Goal: Task Accomplishment & Management: Manage account settings

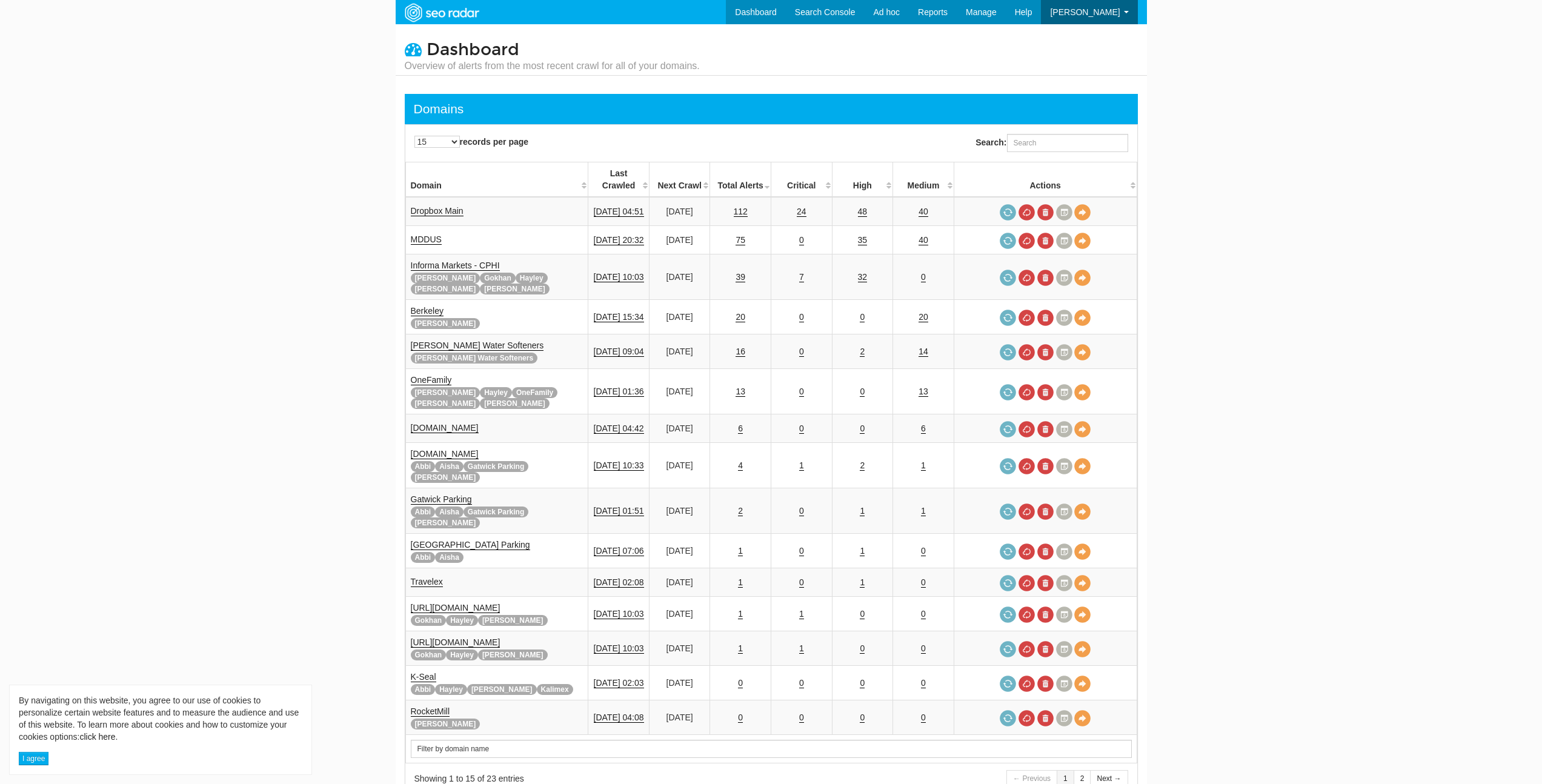
click at [1038, 128] on div "Search:" at bounding box center [957, 143] width 372 height 30
click at [1039, 141] on input "Search:" at bounding box center [1068, 143] width 121 height 18
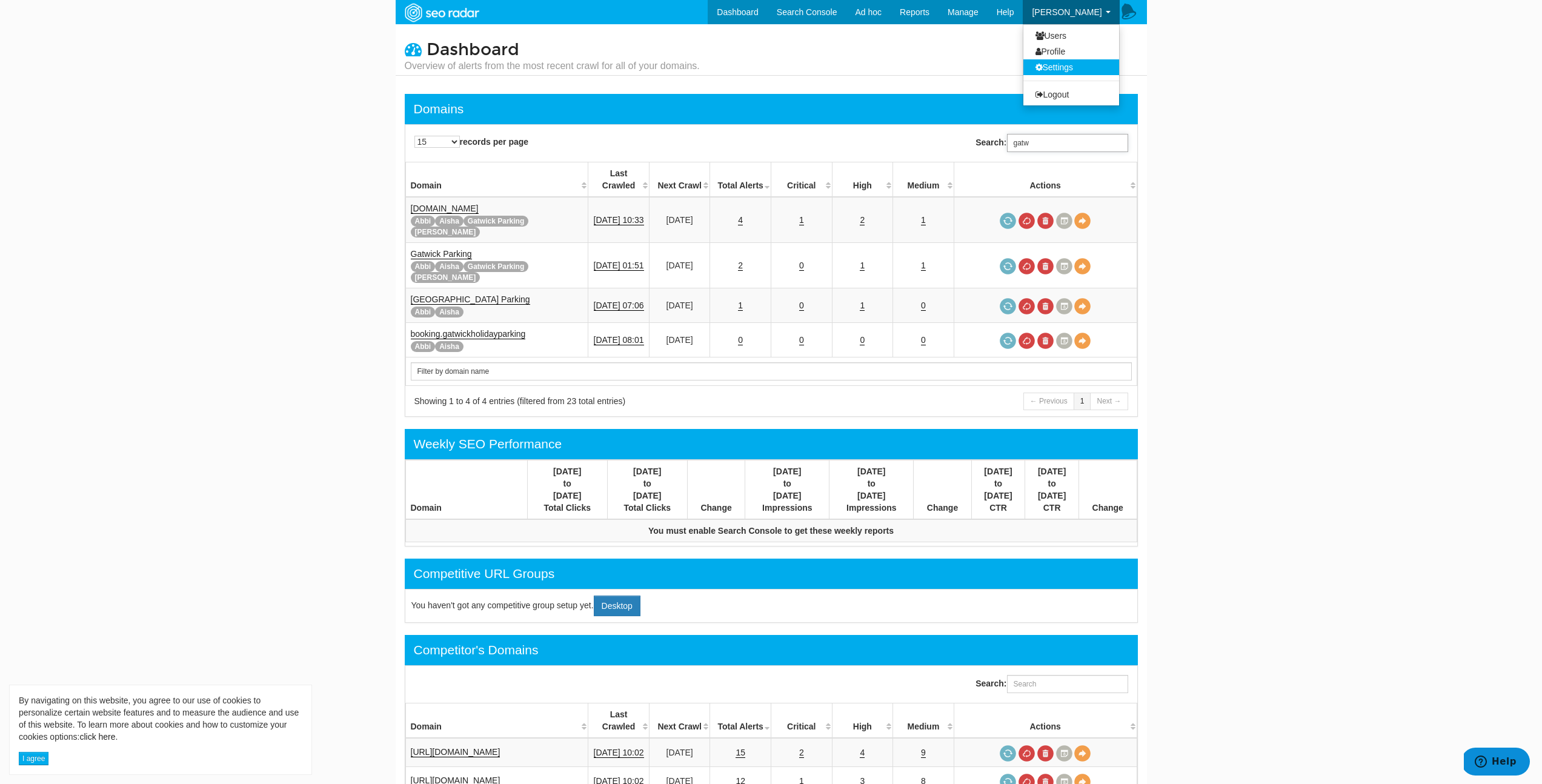
type input "gatw"
click at [1081, 64] on link "Settings" at bounding box center [1071, 68] width 96 height 16
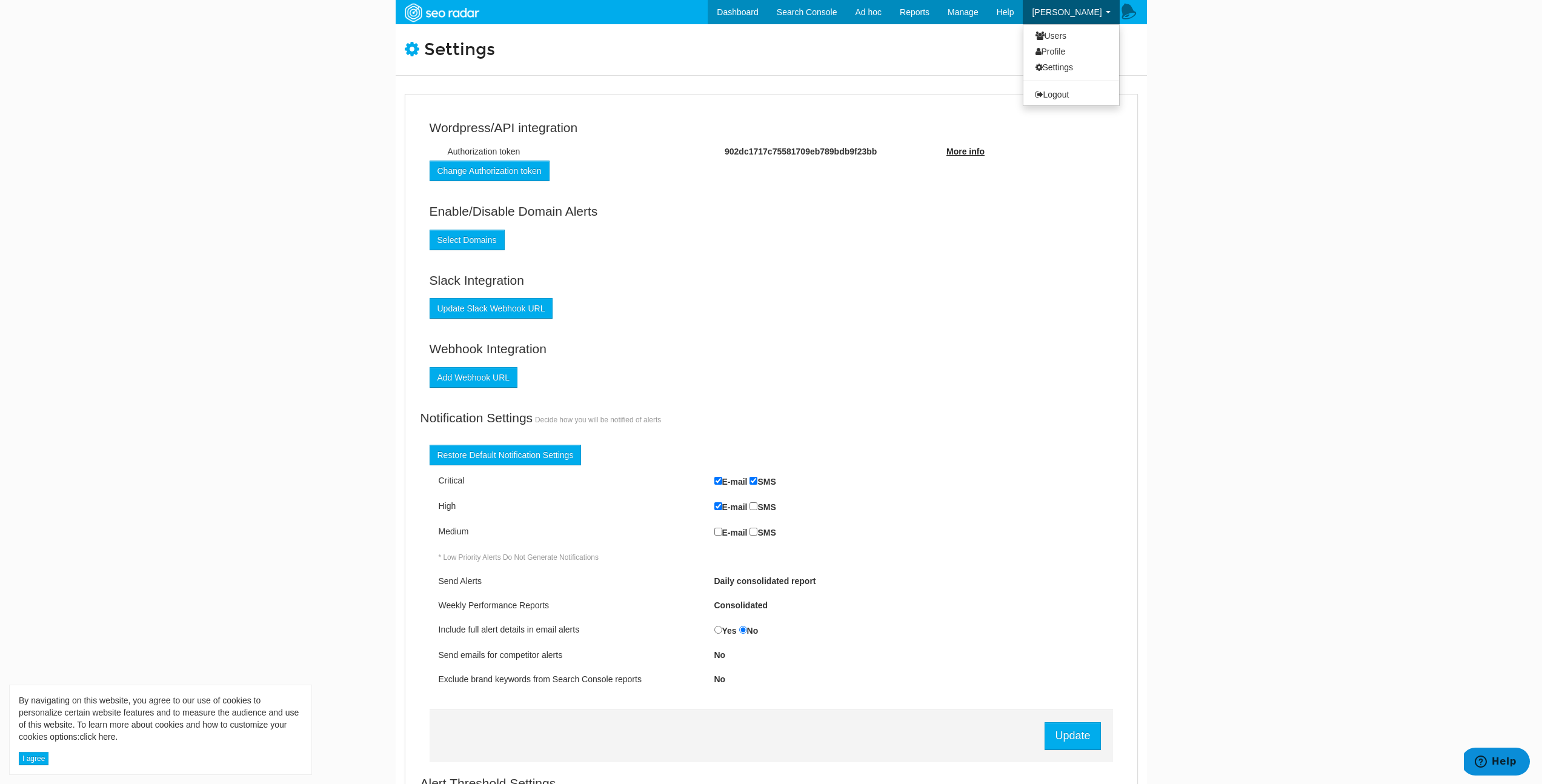
click at [1093, 18] on link "[PERSON_NAME]" at bounding box center [1071, 12] width 96 height 24
click at [1075, 99] on link "Logout" at bounding box center [1071, 94] width 96 height 16
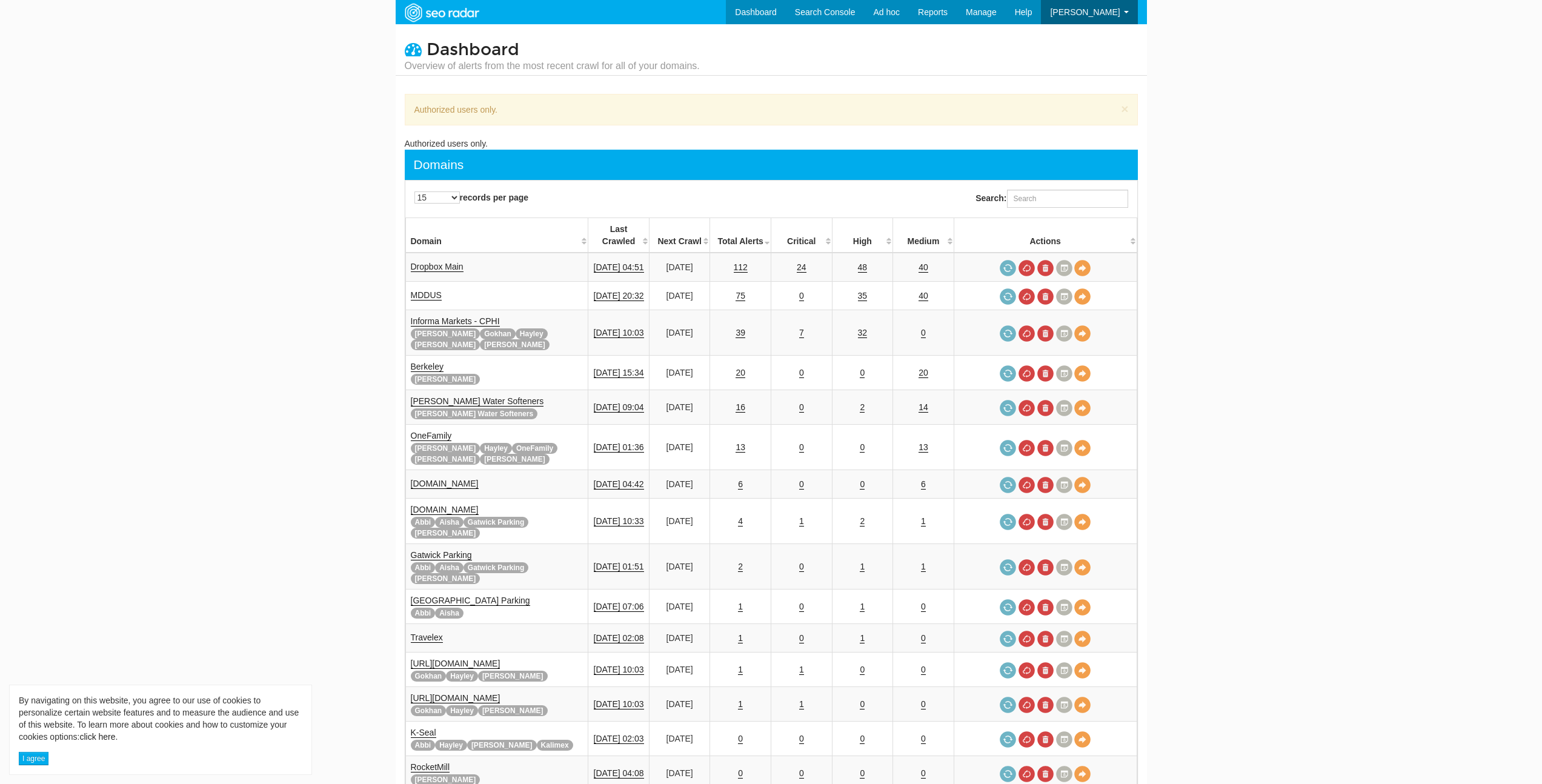
scroll to position [49, 0]
click at [1051, 38] on link "Users" at bounding box center [1071, 36] width 96 height 16
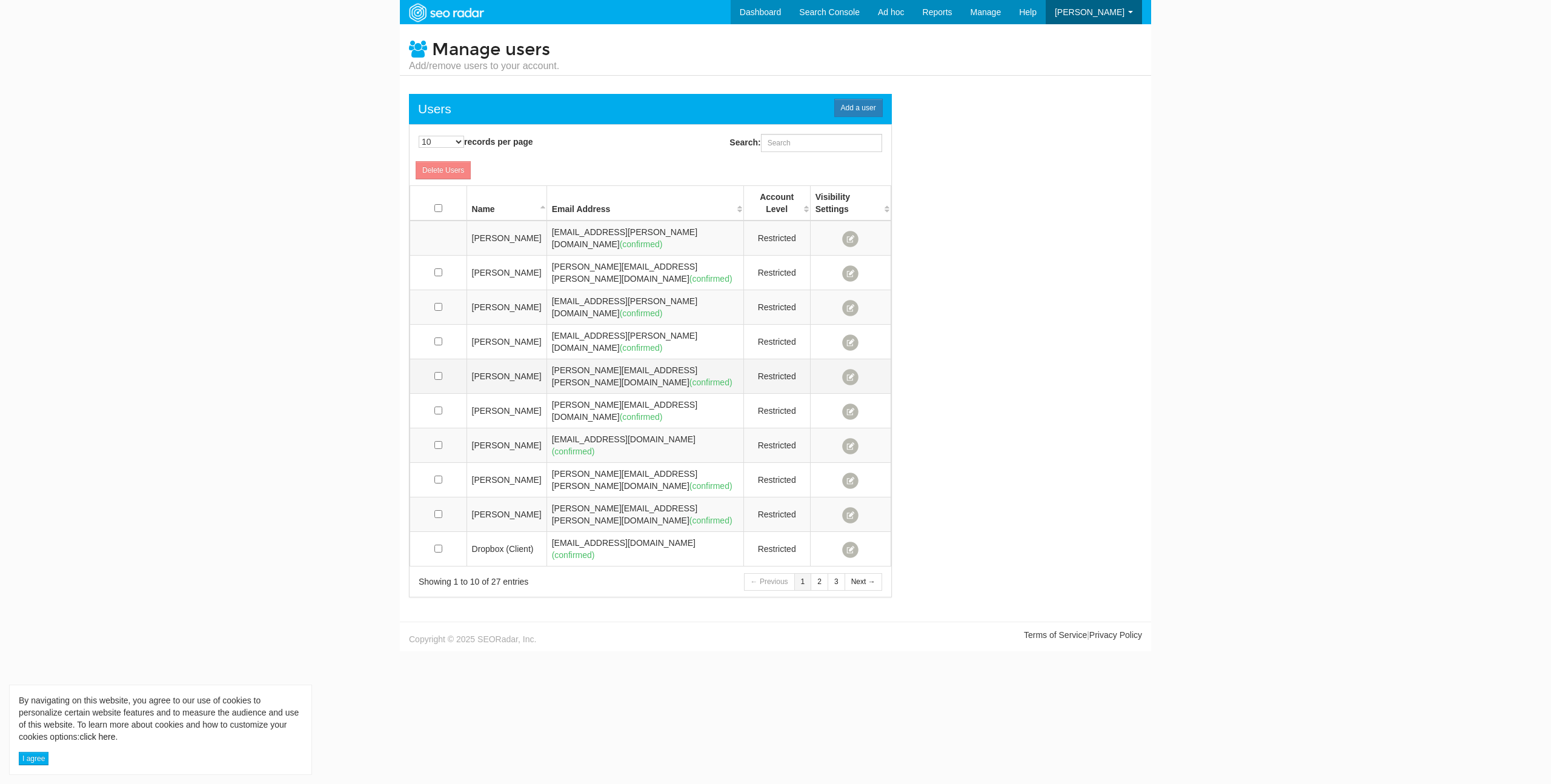
scroll to position [49, 0]
click at [830, 573] on link "3" at bounding box center [836, 581] width 18 height 18
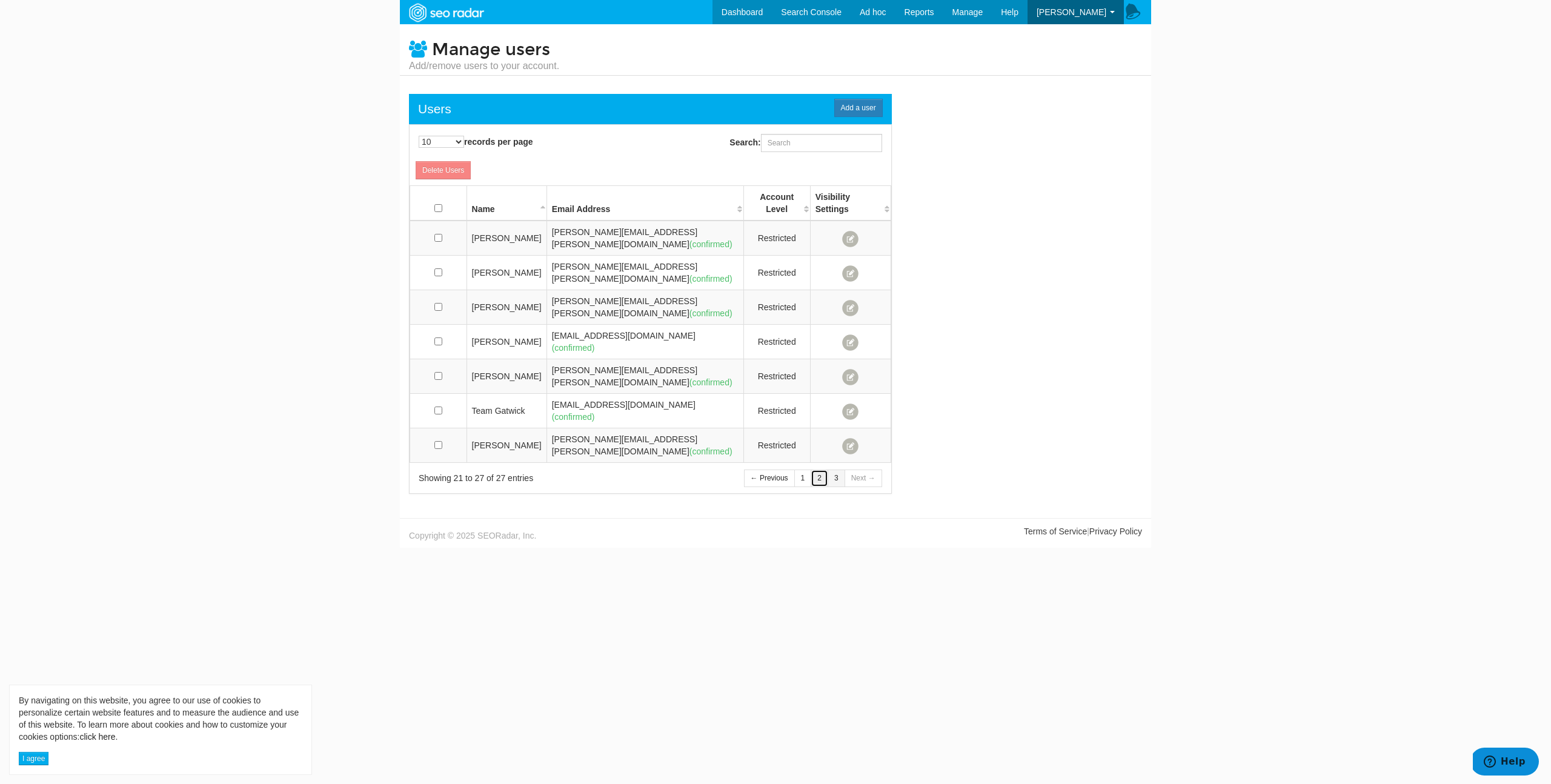
click at [817, 469] on link "2" at bounding box center [819, 478] width 18 height 18
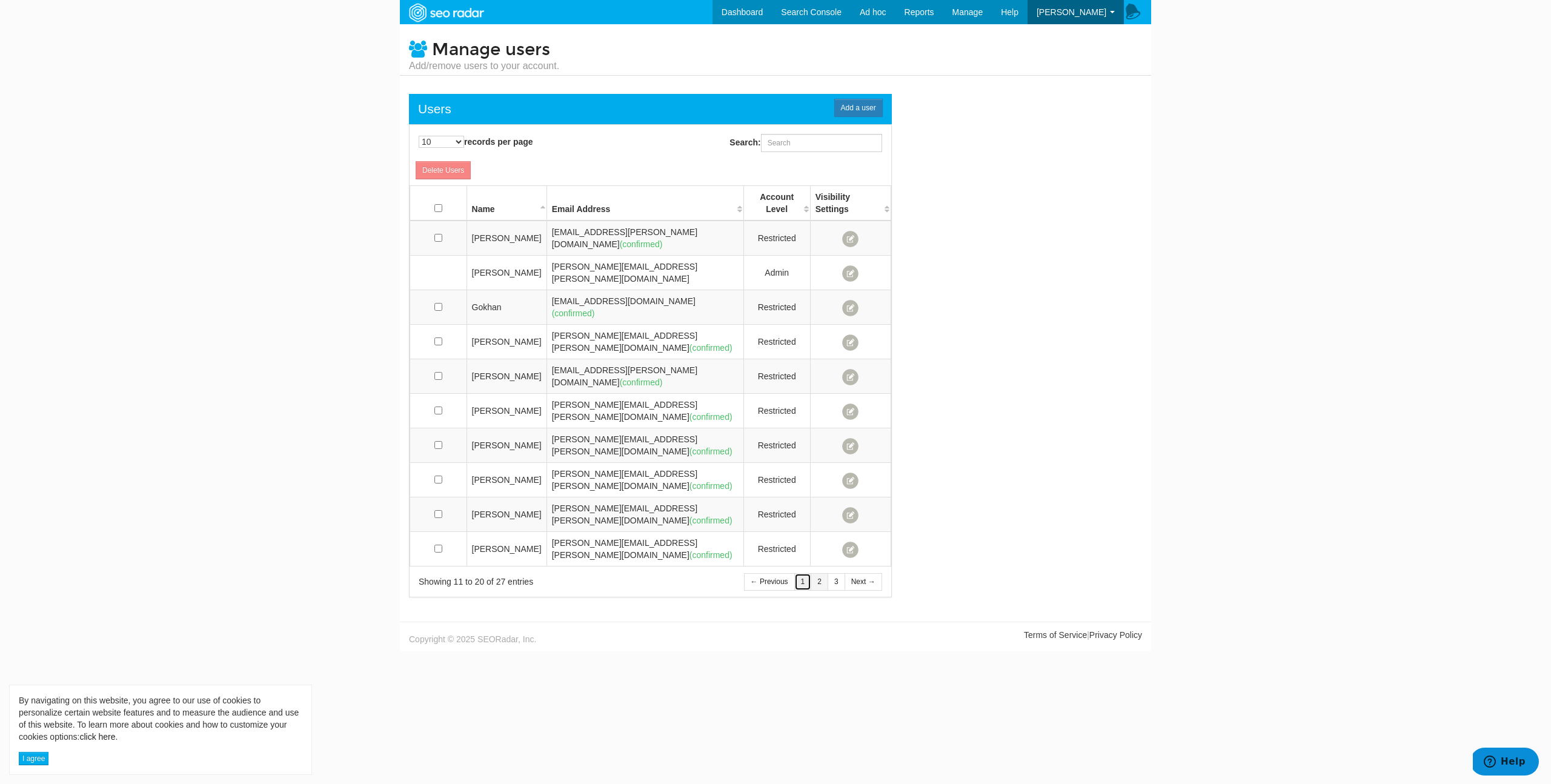
click at [806, 573] on link "1" at bounding box center [803, 581] width 18 height 18
click at [831, 573] on link "3" at bounding box center [836, 581] width 18 height 18
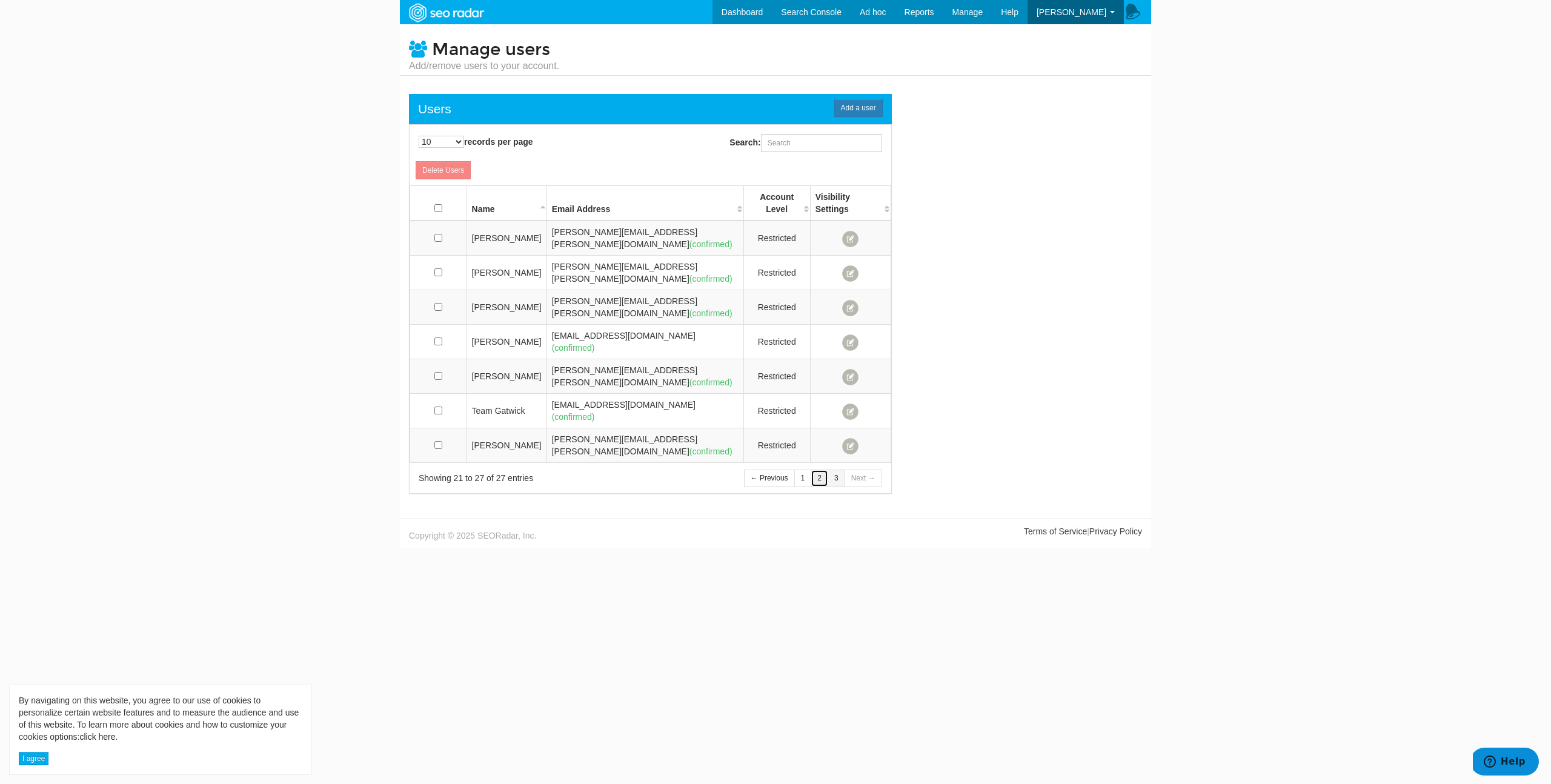
click at [822, 469] on link "2" at bounding box center [819, 478] width 18 height 18
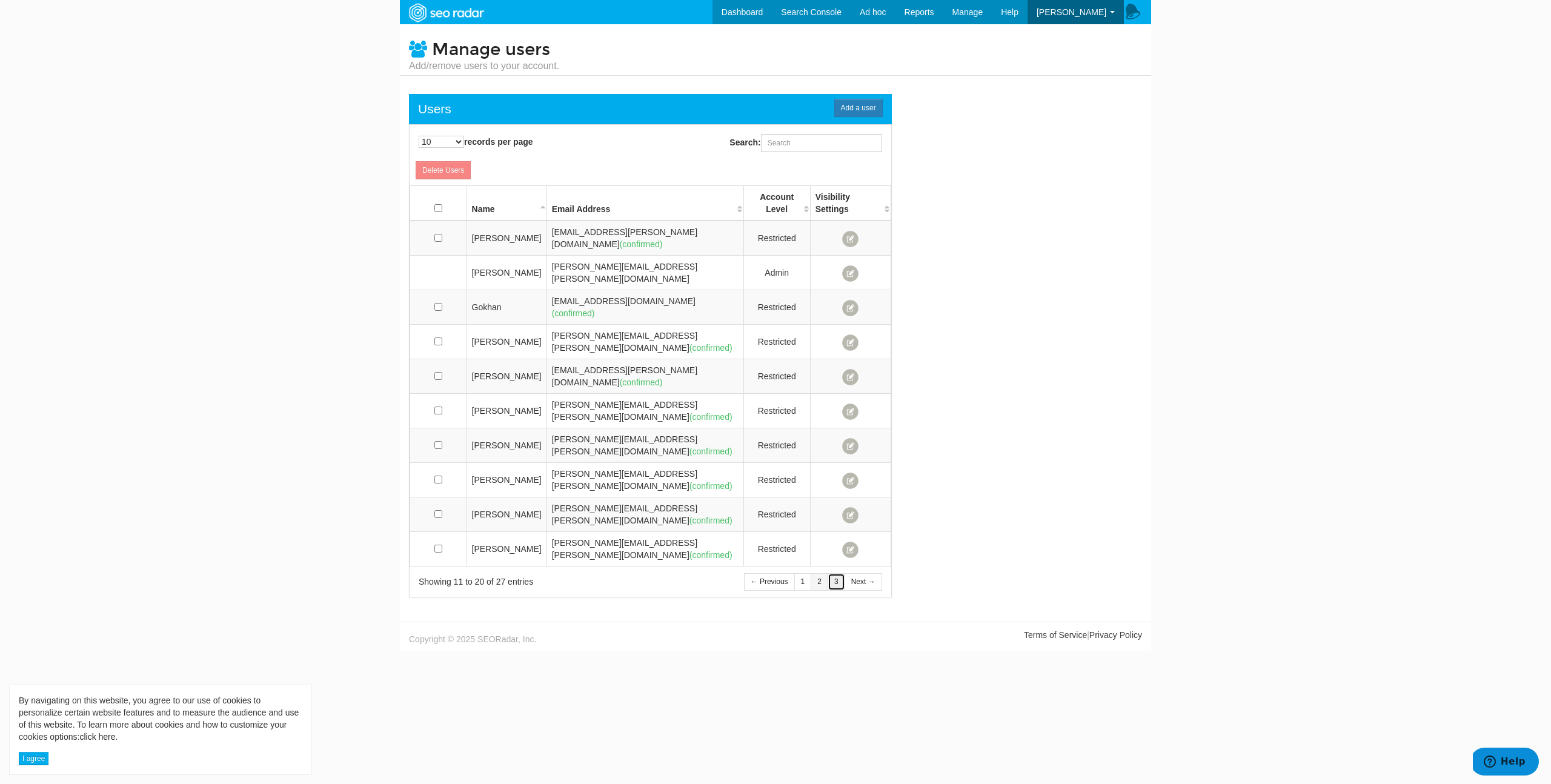
click at [838, 573] on link "3" at bounding box center [836, 581] width 18 height 18
